Goal: Task Accomplishment & Management: Manage account settings

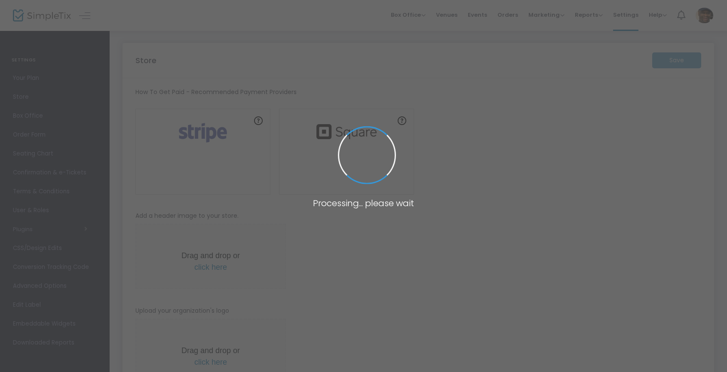
type input "[URL]"
radio input "true"
type input "BACKA Media Group"
type input "[PHONE_NUMBER]"
type input "[DOMAIN_NAME][URL]"
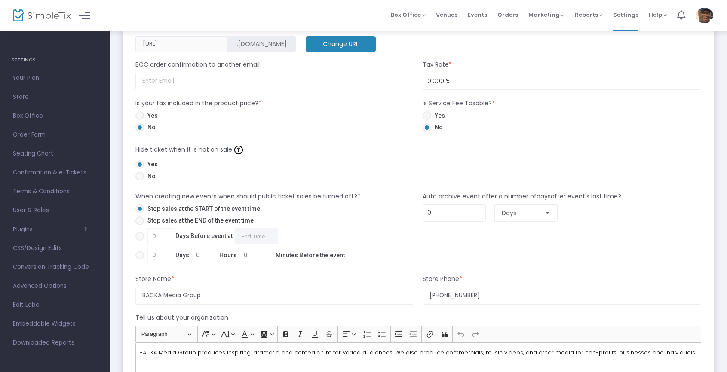
scroll to position [472, 0]
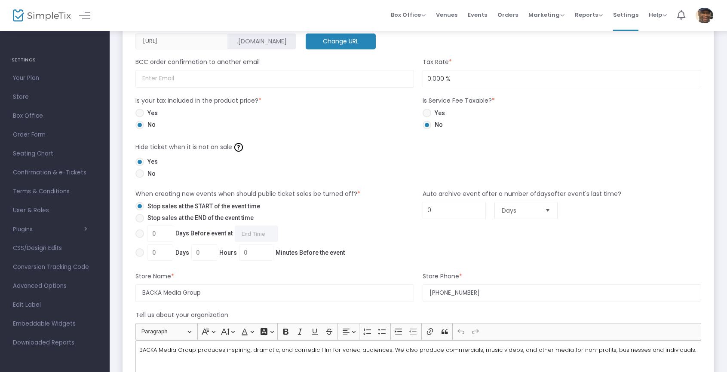
click at [140, 219] on span at bounding box center [139, 218] width 9 height 9
click at [140, 223] on input "Stop sales at the END of the event time" at bounding box center [139, 223] width 0 height 0
radio input "true"
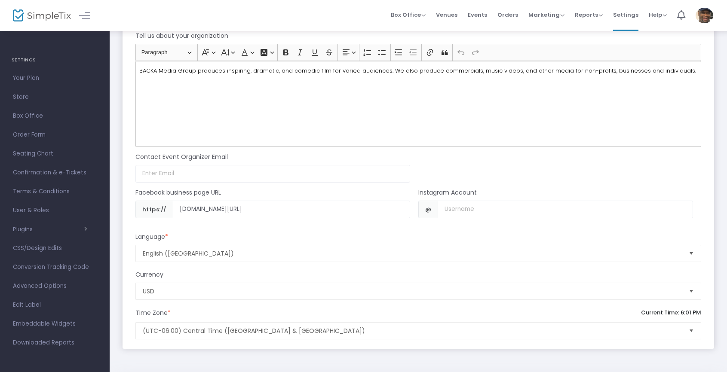
scroll to position [752, 0]
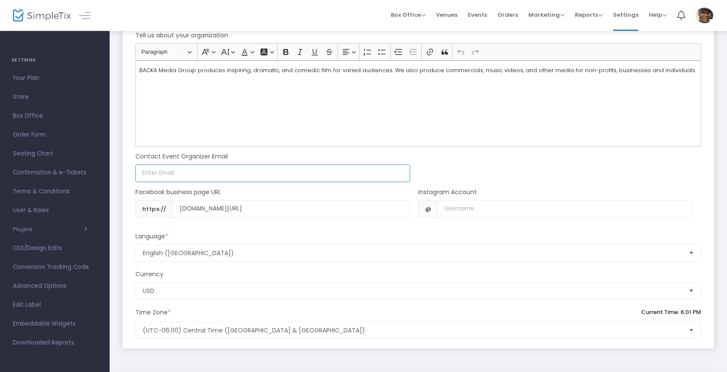
click at [194, 171] on input at bounding box center [272, 174] width 275 height 18
type input "[EMAIL_ADDRESS][DOMAIN_NAME]"
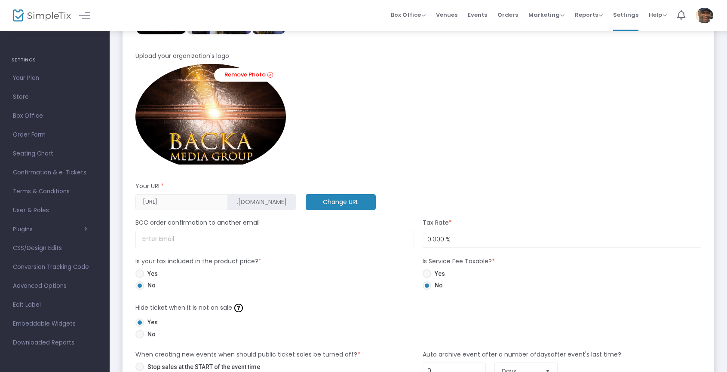
scroll to position [310, 0]
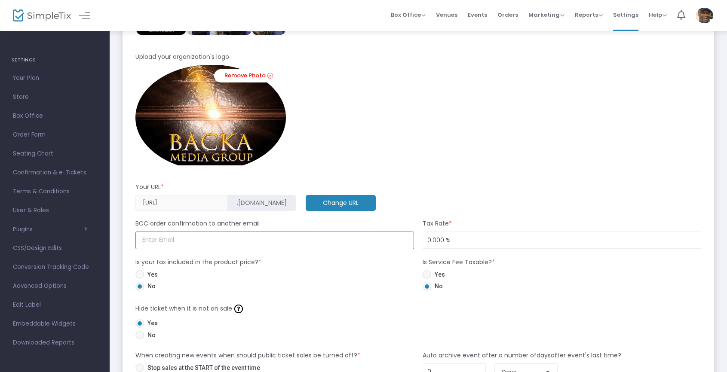
click at [212, 241] on input at bounding box center [274, 241] width 279 height 18
type input "[EMAIL_ADDRESS][DOMAIN_NAME]"
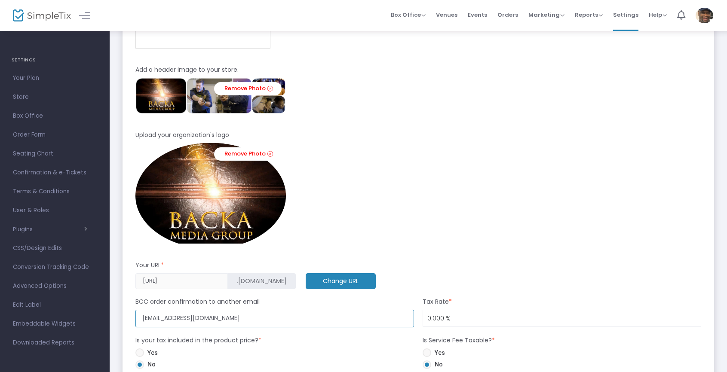
scroll to position [232, 0]
click at [263, 89] on link "Remove Photo" at bounding box center [247, 89] width 67 height 13
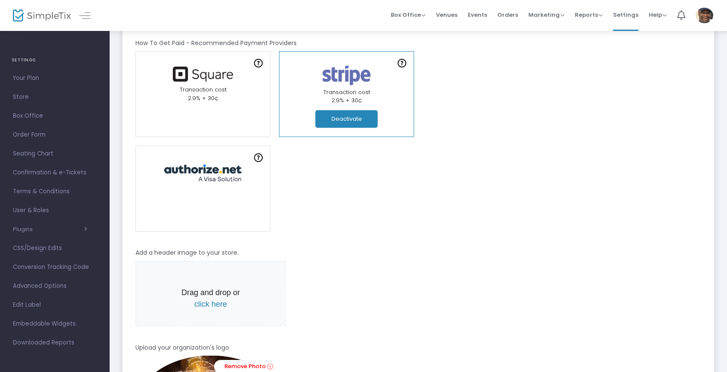
scroll to position [0, 0]
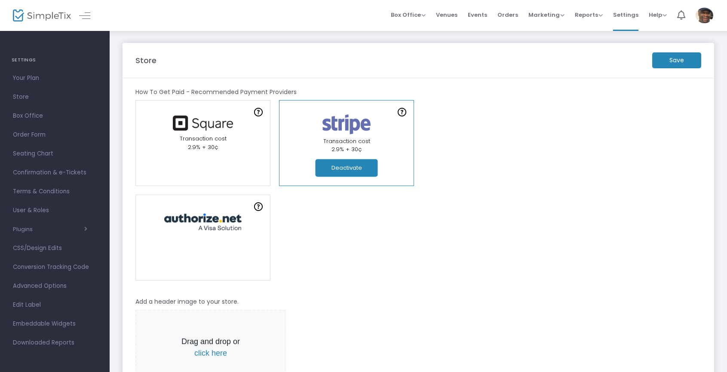
click at [691, 60] on m-button "Save" at bounding box center [676, 60] width 49 height 16
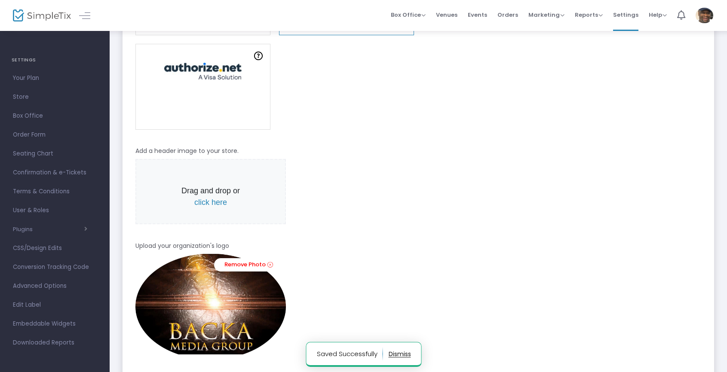
scroll to position [153, 0]
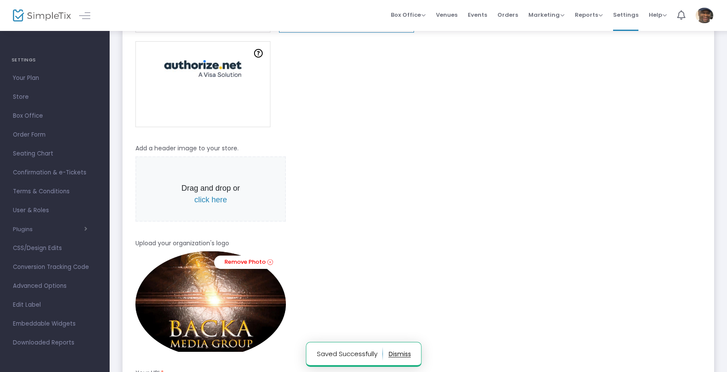
click at [208, 201] on span "click here" at bounding box center [210, 200] width 33 height 9
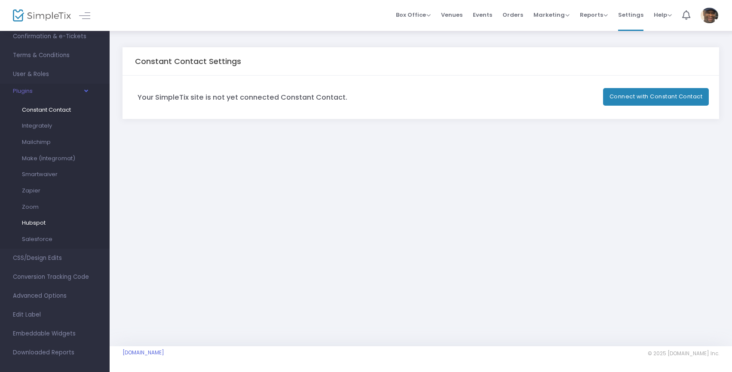
scroll to position [139, 0]
click at [86, 89] on icon "button" at bounding box center [86, 88] width 6 height 3
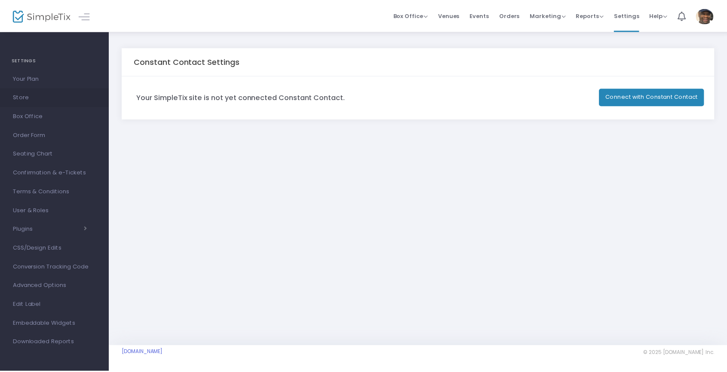
scroll to position [0, 0]
click at [58, 249] on span "CSS/Design Edits" at bounding box center [55, 248] width 84 height 11
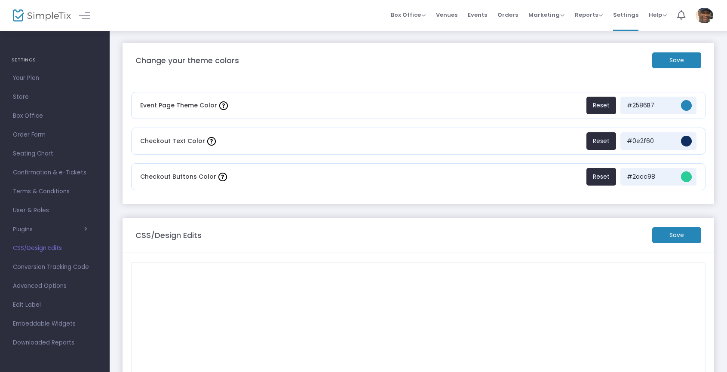
click at [77, 267] on span "Conversion Tracking Code" at bounding box center [55, 267] width 84 height 11
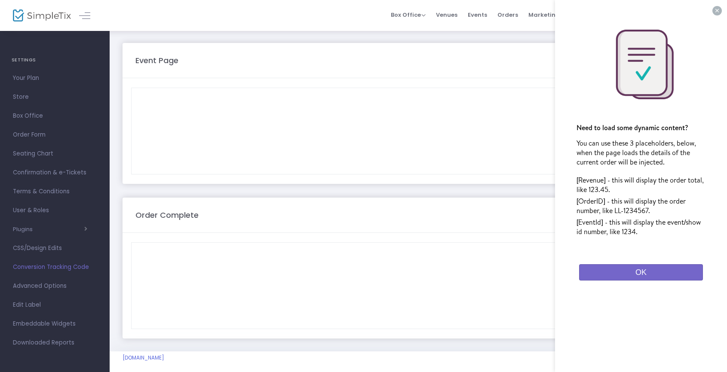
click at [628, 274] on button "OK" at bounding box center [641, 272] width 124 height 16
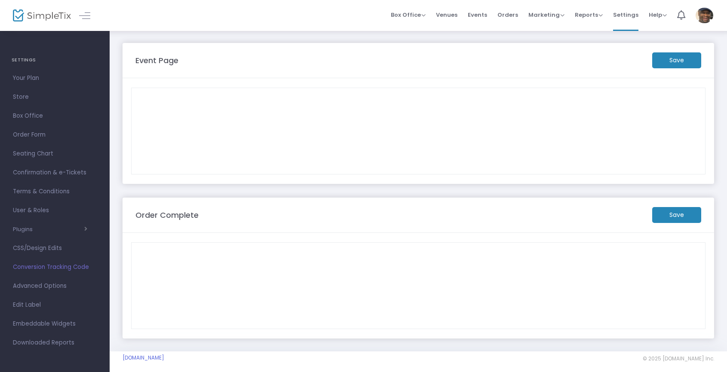
click at [263, 114] on div at bounding box center [418, 131] width 565 height 86
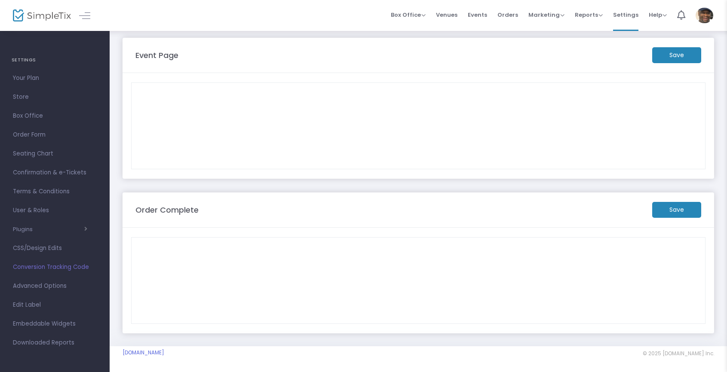
click at [60, 285] on span "Advanced Options" at bounding box center [55, 286] width 84 height 11
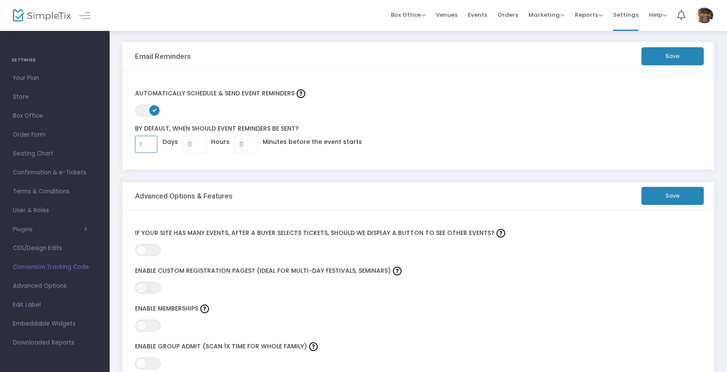
click at [148, 143] on input "1" at bounding box center [146, 144] width 22 height 16
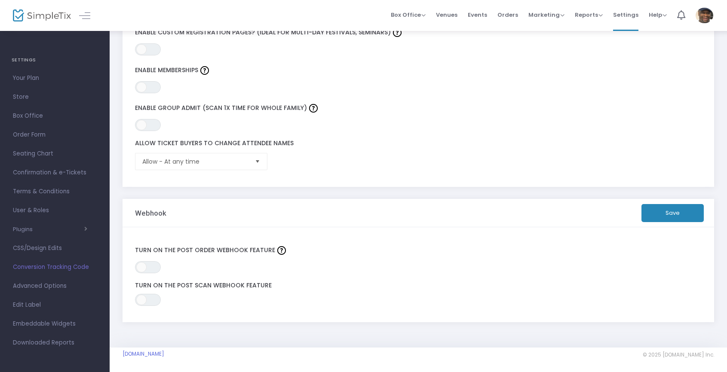
scroll to position [245, 0]
click at [255, 160] on span "Select" at bounding box center [258, 161] width 14 height 14
type input "7"
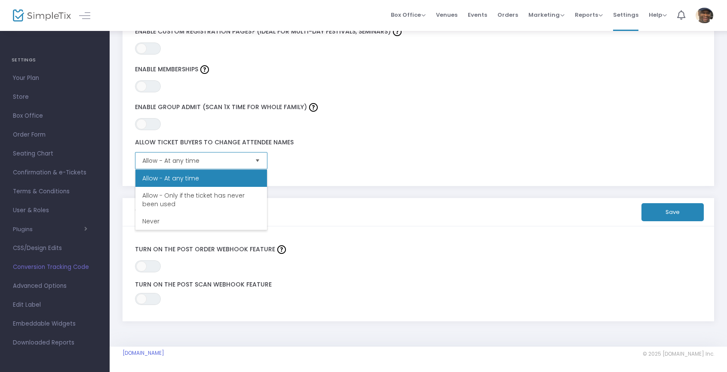
click at [232, 198] on span "Allow - Only if the ticket has never been used" at bounding box center [201, 199] width 118 height 17
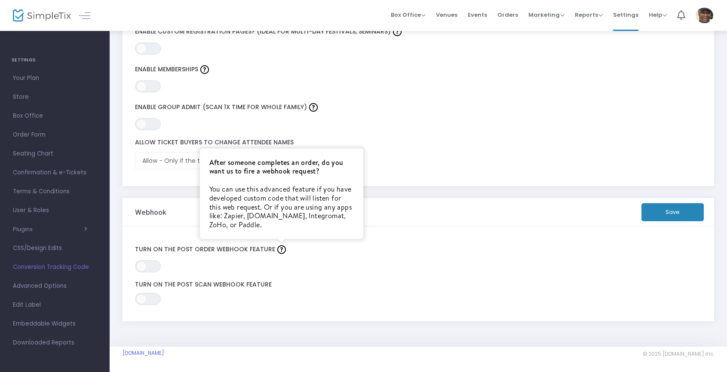
click at [277, 249] on img at bounding box center [281, 249] width 9 height 9
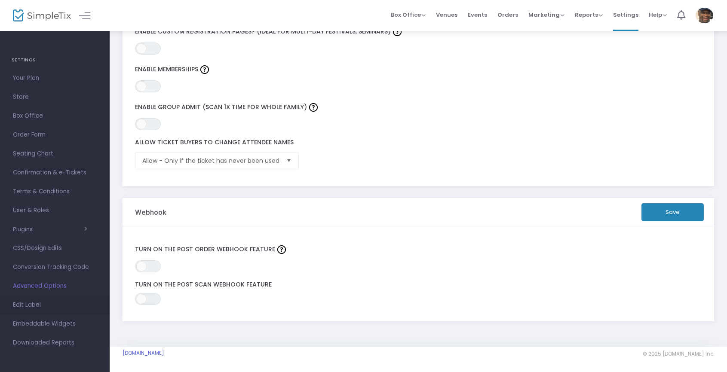
click at [30, 307] on span "Edit Label" at bounding box center [55, 305] width 84 height 11
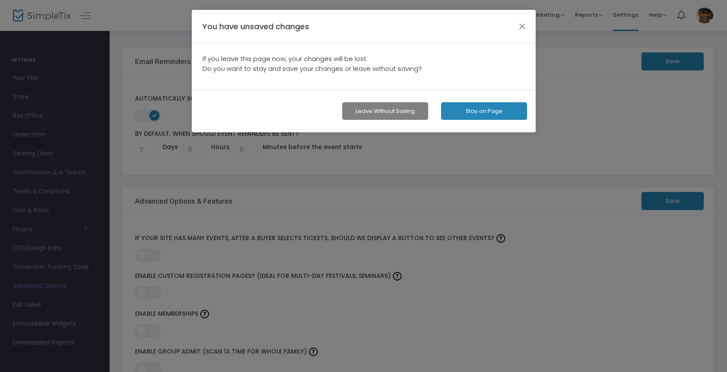
click at [478, 112] on button "Stay on Page" at bounding box center [484, 111] width 86 height 18
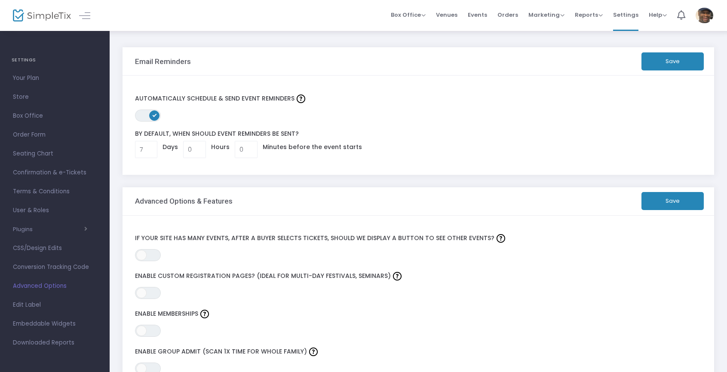
scroll to position [0, 0]
click at [660, 64] on button "Save" at bounding box center [672, 61] width 62 height 18
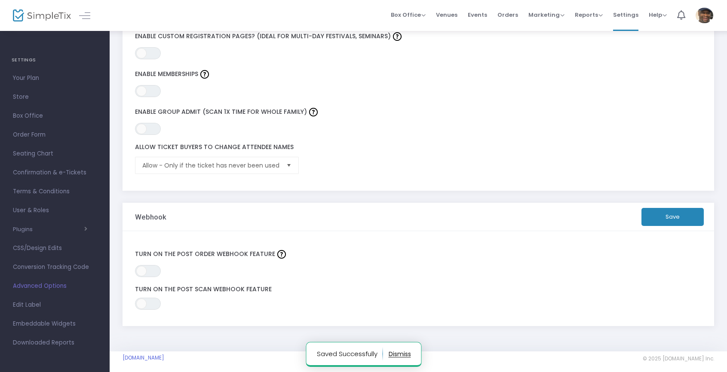
scroll to position [242, 0]
click at [34, 306] on span "Edit Label" at bounding box center [55, 305] width 84 height 11
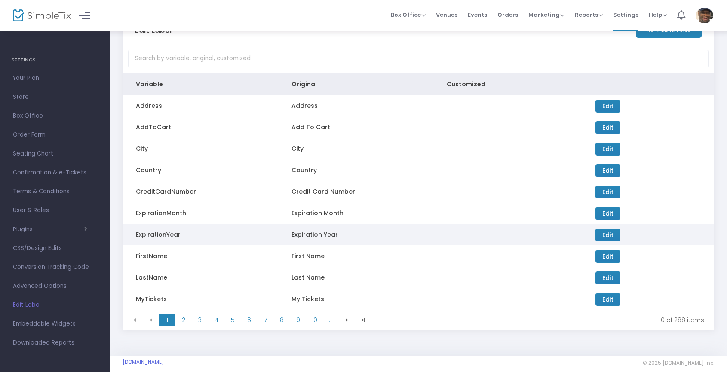
scroll to position [41, 0]
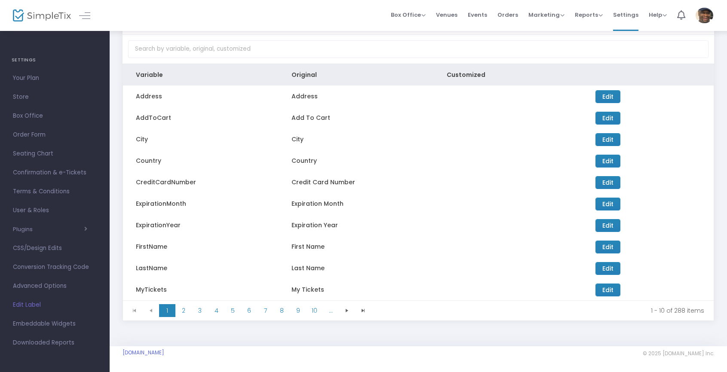
click at [55, 325] on span "Embeddable Widgets" at bounding box center [55, 324] width 84 height 11
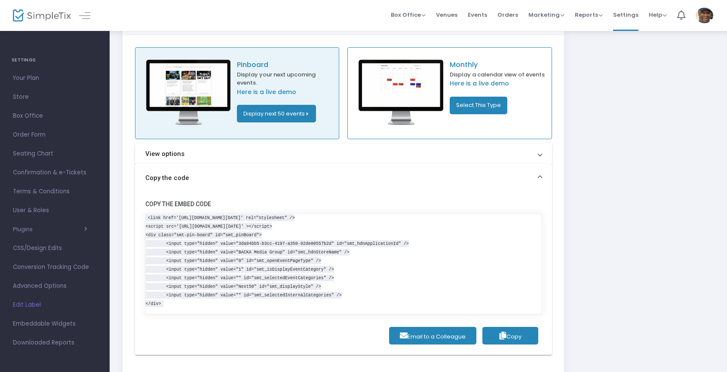
scroll to position [117, 0]
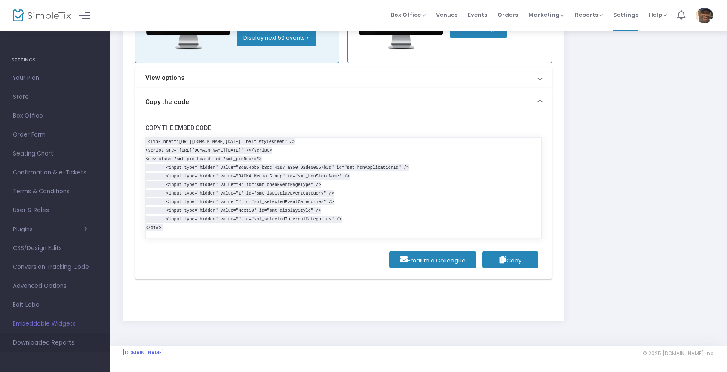
click at [27, 343] on span "Downloaded Reports" at bounding box center [55, 342] width 84 height 11
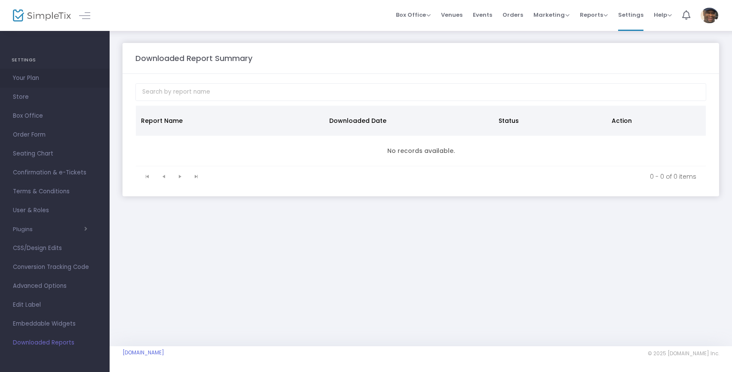
click at [29, 79] on span "Your Plan" at bounding box center [55, 78] width 84 height 11
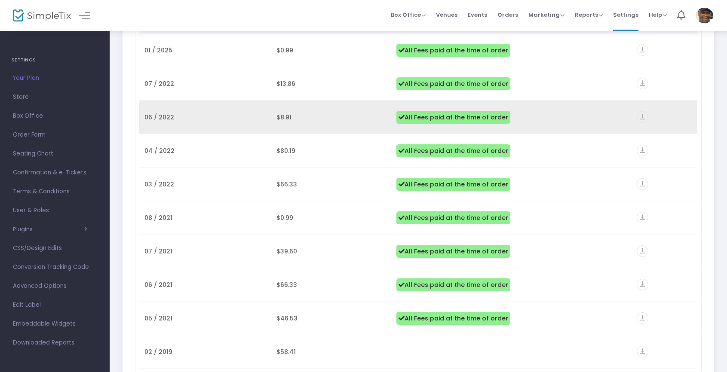
scroll to position [187, 0]
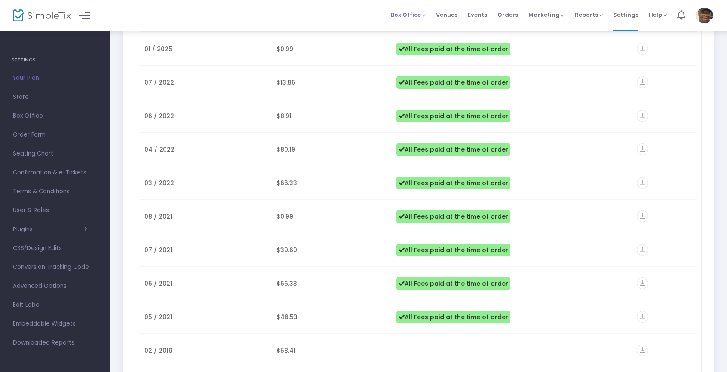
click at [411, 15] on span "Box Office" at bounding box center [408, 15] width 35 height 8
click at [411, 48] on li "Bookings" at bounding box center [421, 45] width 61 height 17
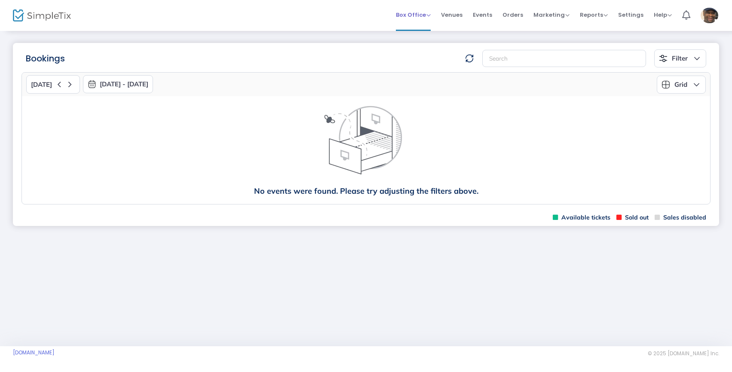
click at [420, 16] on span "Box Office" at bounding box center [413, 15] width 35 height 8
click at [417, 29] on li "Sell Tickets" at bounding box center [426, 29] width 61 height 17
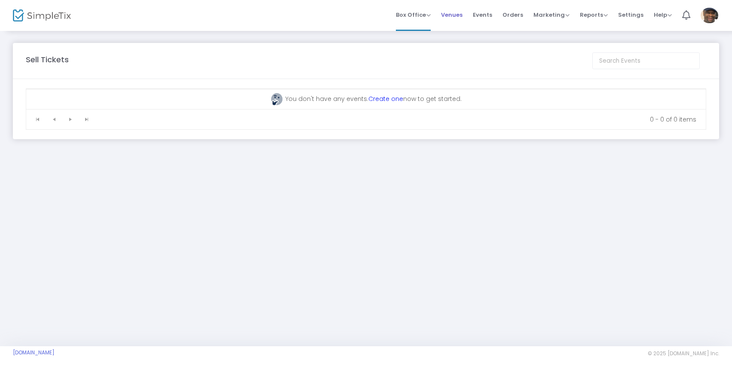
click at [453, 15] on span "Venues" at bounding box center [451, 15] width 21 height 22
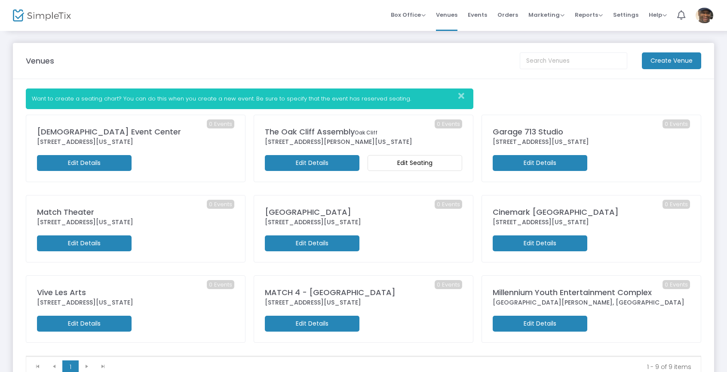
click at [482, 13] on span "Events" at bounding box center [477, 15] width 19 height 22
